Goal: Browse casually: Explore the website without a specific task or goal

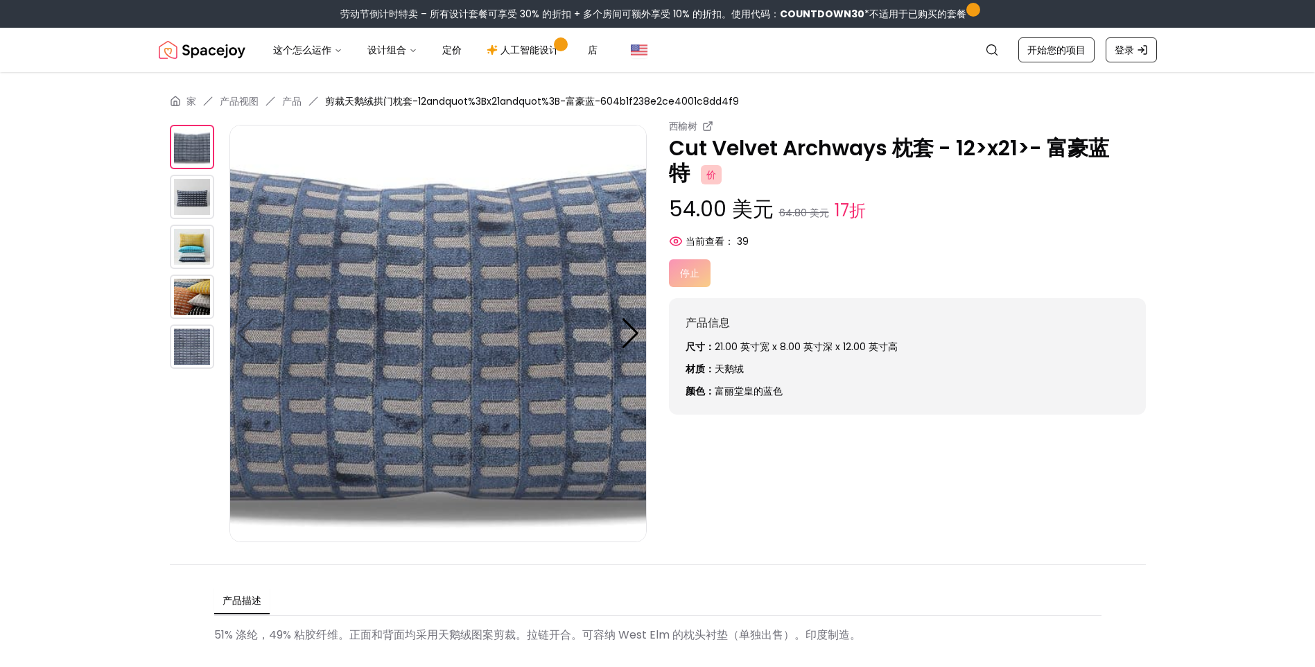
click at [618, 319] on img at bounding box center [437, 333] width 417 height 417
click at [198, 338] on img at bounding box center [192, 346] width 44 height 44
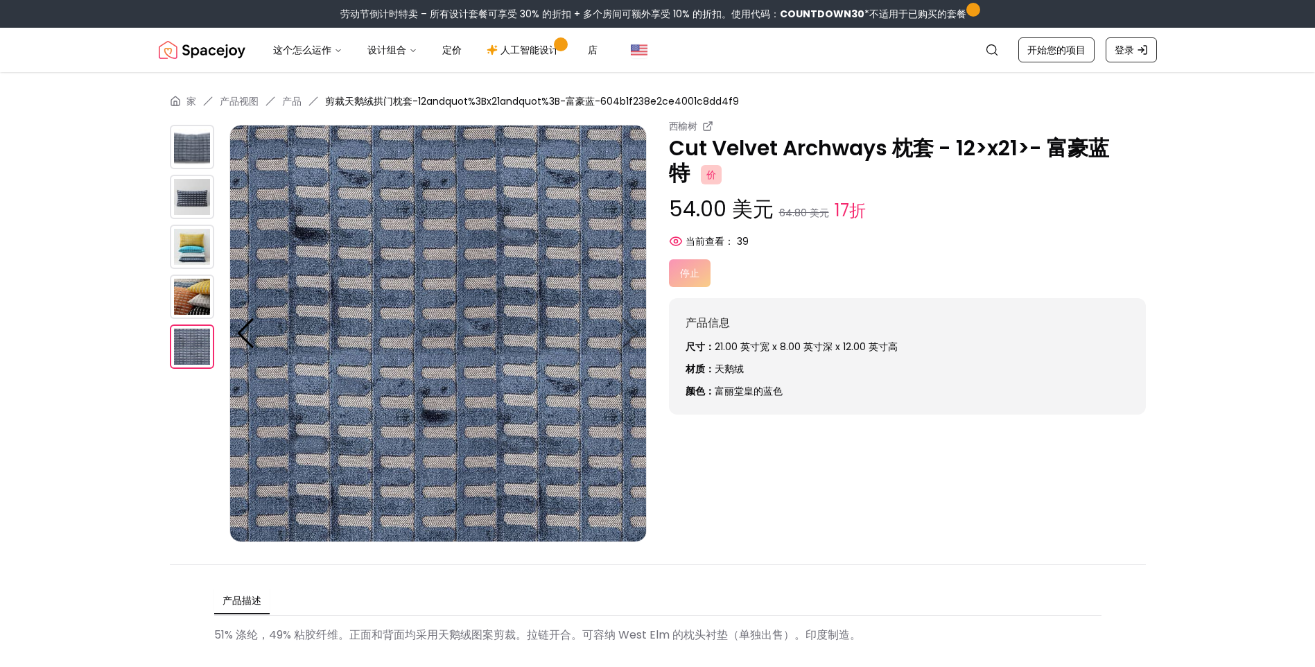
click at [191, 241] on img at bounding box center [192, 247] width 44 height 44
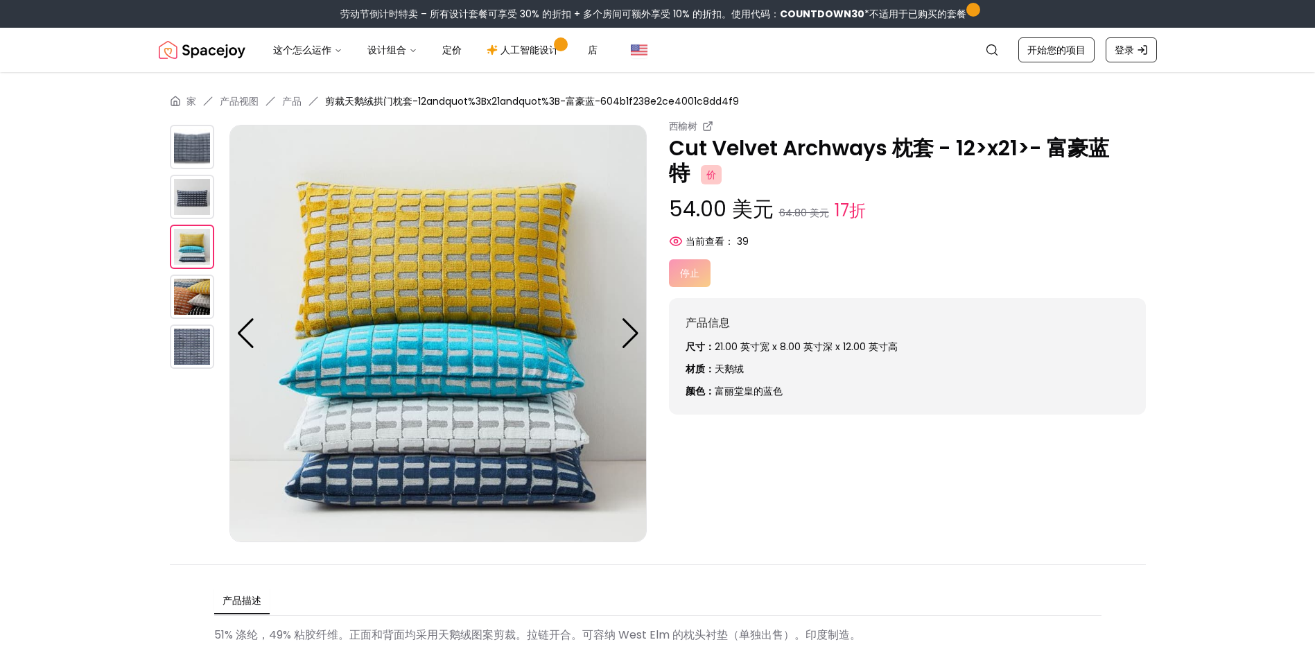
click at [197, 200] on img at bounding box center [192, 197] width 44 height 44
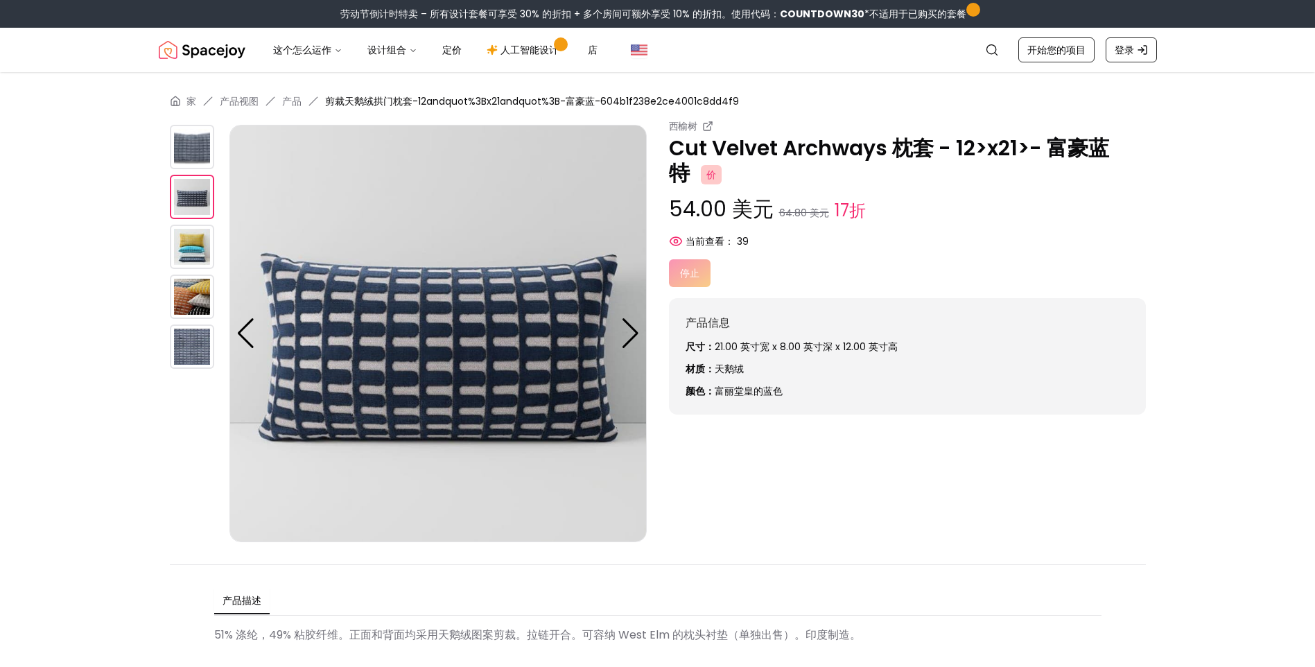
click at [195, 335] on img at bounding box center [192, 346] width 44 height 44
